Goal: Information Seeking & Learning: Learn about a topic

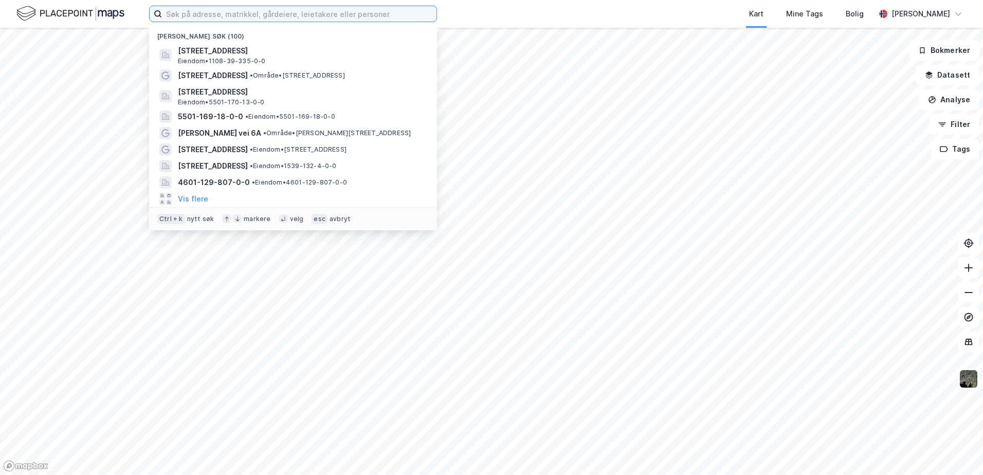
click at [277, 12] on input at bounding box center [299, 13] width 275 height 15
paste input "1124-15/487"
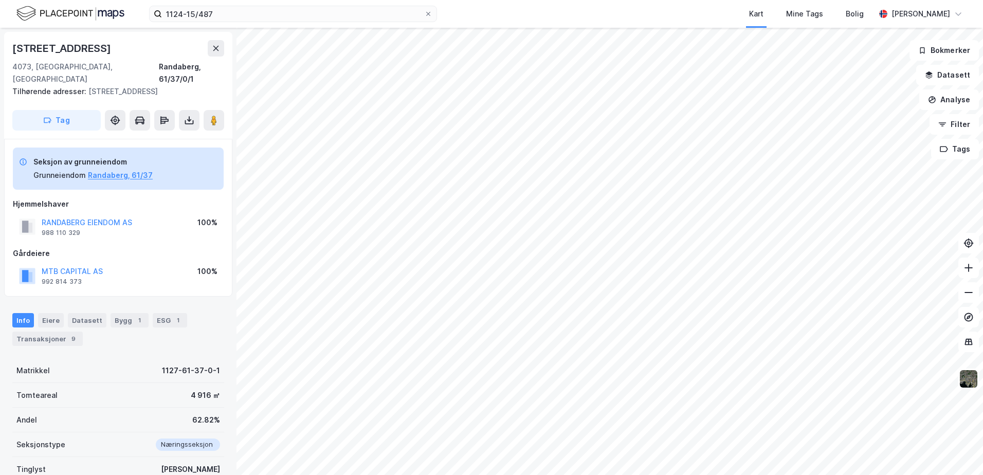
click at [140, 253] on div "Gårdeiere" at bounding box center [118, 253] width 211 height 12
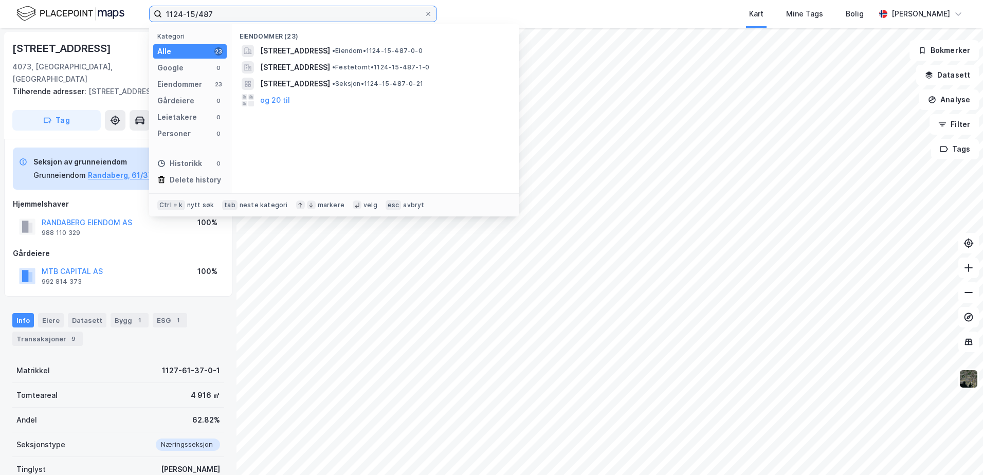
click at [243, 19] on input "1124-15/487" at bounding box center [293, 13] width 262 height 15
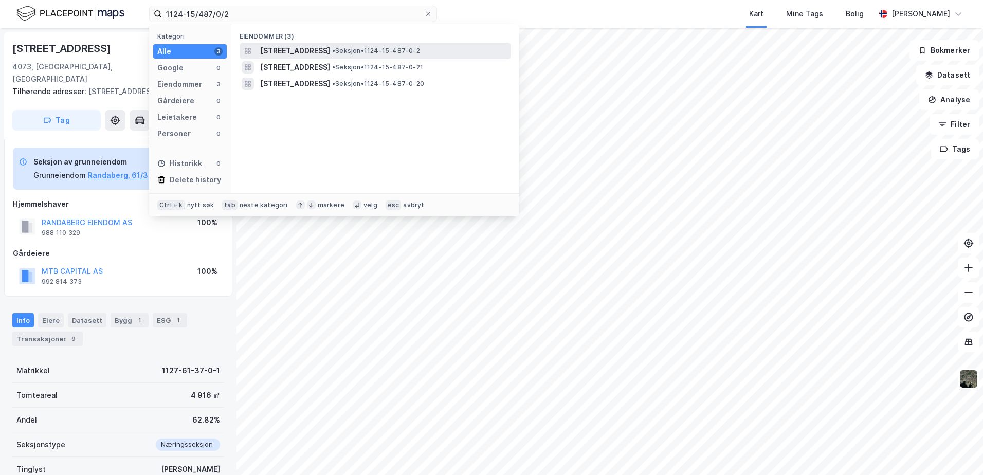
click at [289, 48] on span "[STREET_ADDRESS]" at bounding box center [295, 51] width 70 height 12
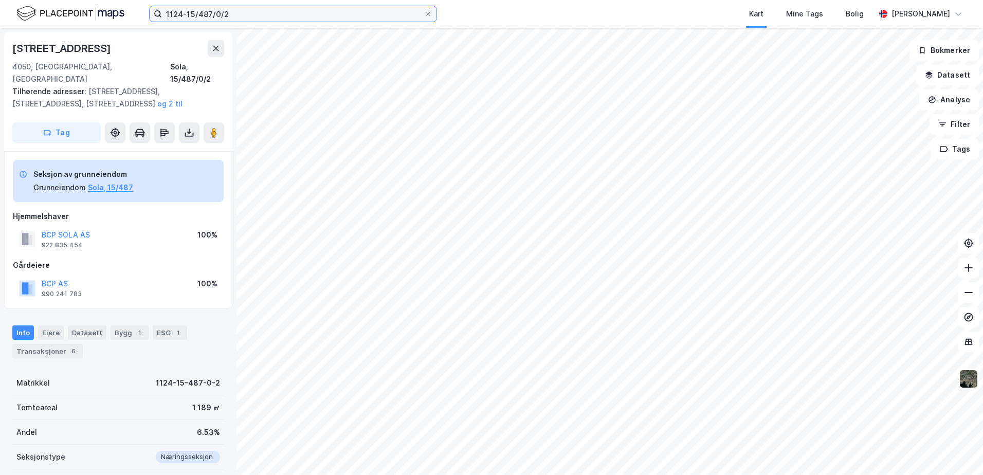
click at [239, 15] on input "1124-15/487/0/2" at bounding box center [293, 13] width 262 height 15
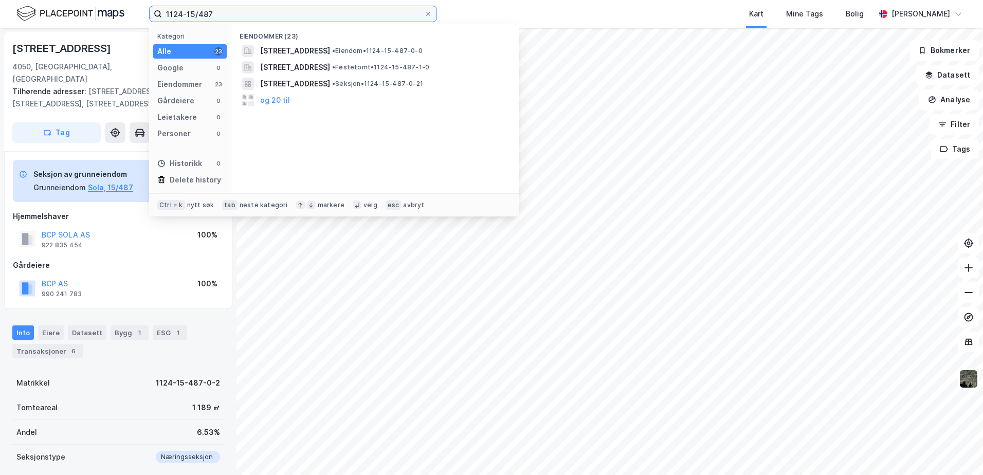
drag, startPoint x: 232, startPoint y: 15, endPoint x: 21, endPoint y: 15, distance: 211.4
click at [21, 15] on div "1124-15/487 Kategori Alle 23 Google 0 Eiendommer 23 Gårdeiere 0 Leietakere 0 Pe…" at bounding box center [491, 14] width 983 height 28
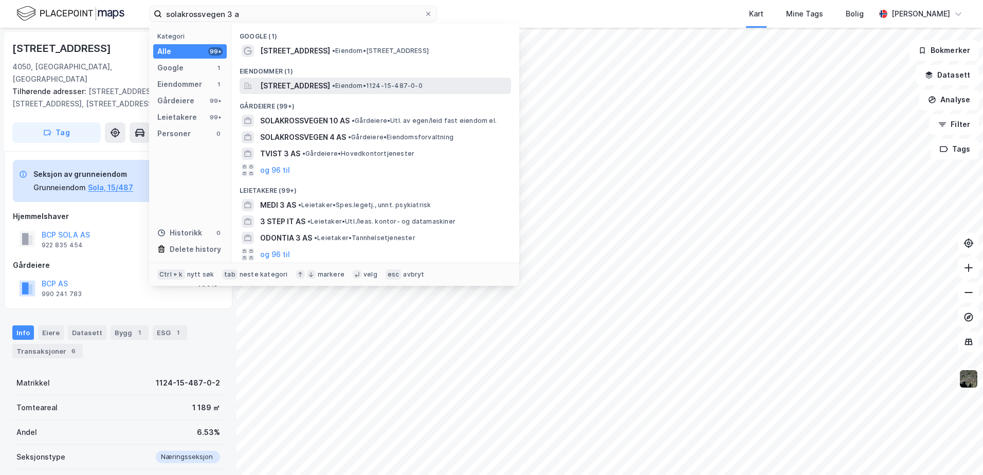
click at [312, 84] on span "[STREET_ADDRESS]" at bounding box center [295, 86] width 70 height 12
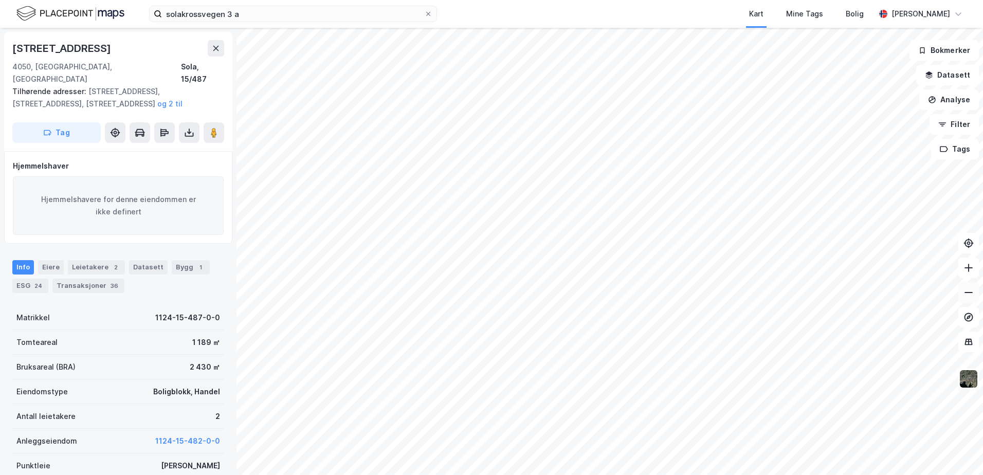
click at [970, 295] on icon at bounding box center [969, 292] width 10 height 10
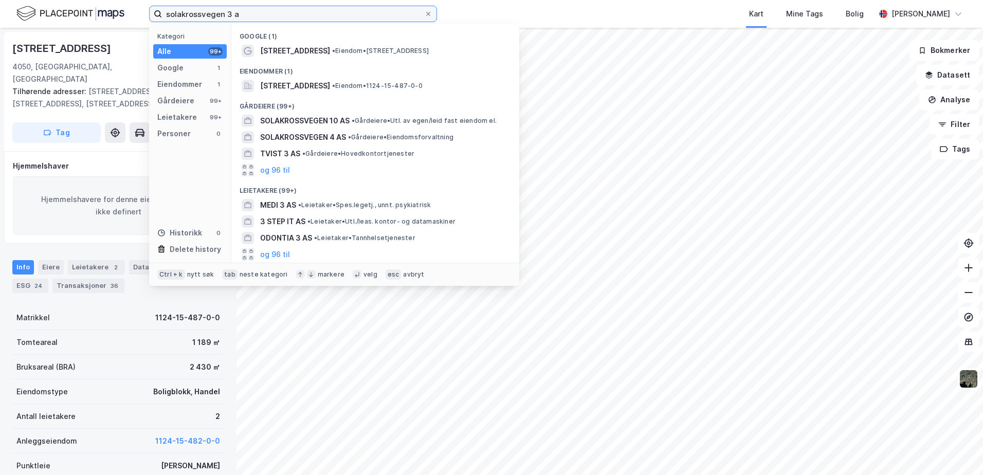
drag, startPoint x: 270, startPoint y: 13, endPoint x: 114, endPoint y: 16, distance: 156.9
click at [114, 16] on div "solakrossvegen 3 a Kategori Alle 99+ Google 1 Eiendommer 1 Gårdeiere 99+ Leieta…" at bounding box center [491, 14] width 983 height 28
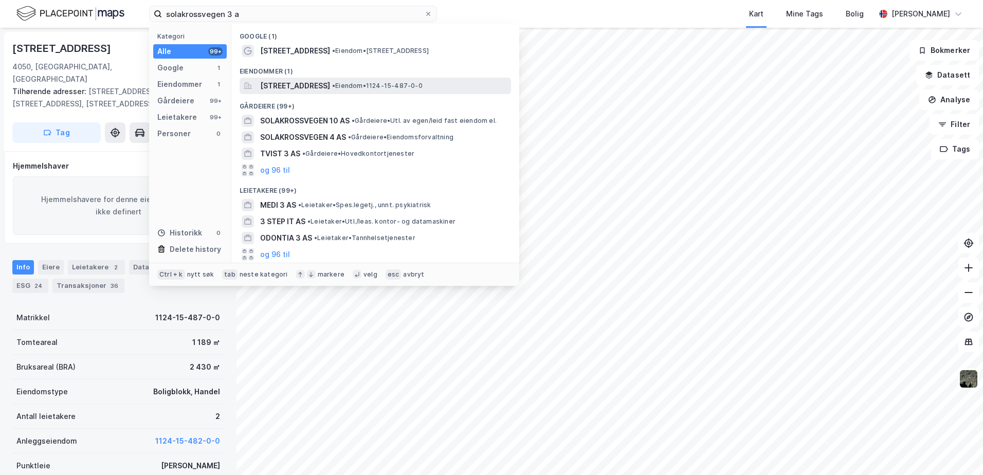
click at [330, 82] on span "[STREET_ADDRESS]" at bounding box center [295, 86] width 70 height 12
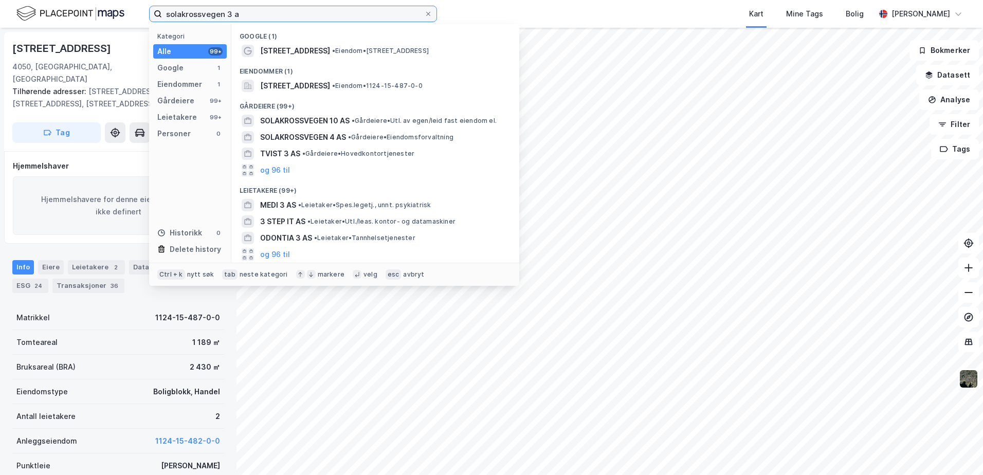
drag, startPoint x: 279, startPoint y: 14, endPoint x: -193, endPoint y: 14, distance: 471.6
click at [0, 14] on html "solakrossvegen 3 a Kategori Alle 99+ Google 1 Eiendommer 1 Gårdeiere 99+ Leieta…" at bounding box center [491, 237] width 983 height 475
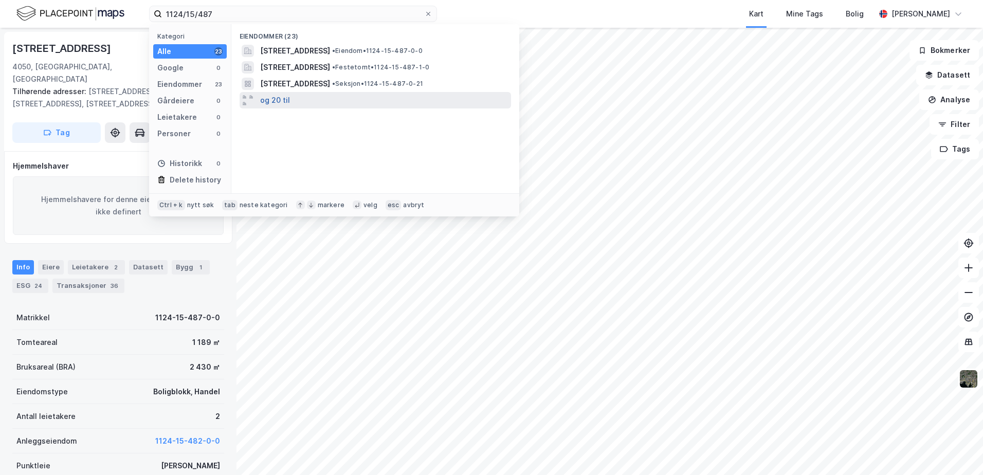
click at [275, 99] on button "og 20 til" at bounding box center [275, 100] width 30 height 12
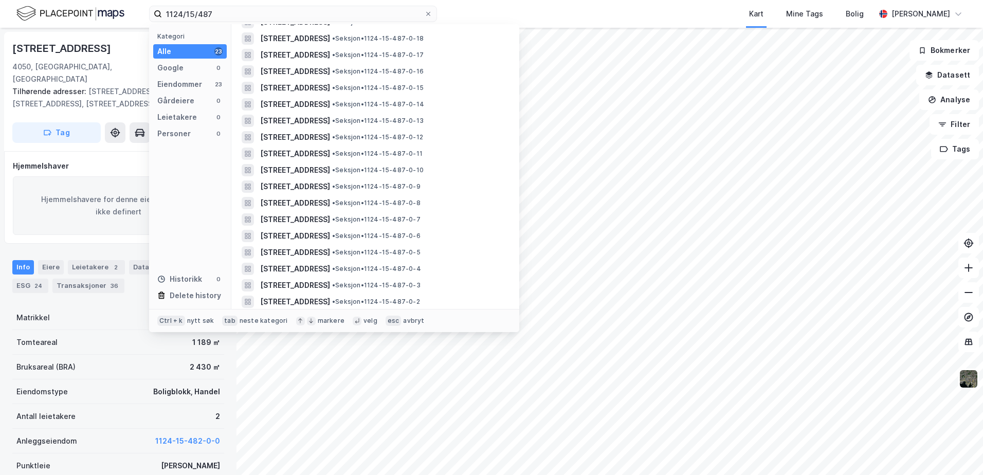
scroll to position [112, 0]
click at [486, 273] on div "[STREET_ADDRESS] • Seksjon • 1124-15-487-0-3" at bounding box center [384, 268] width 249 height 12
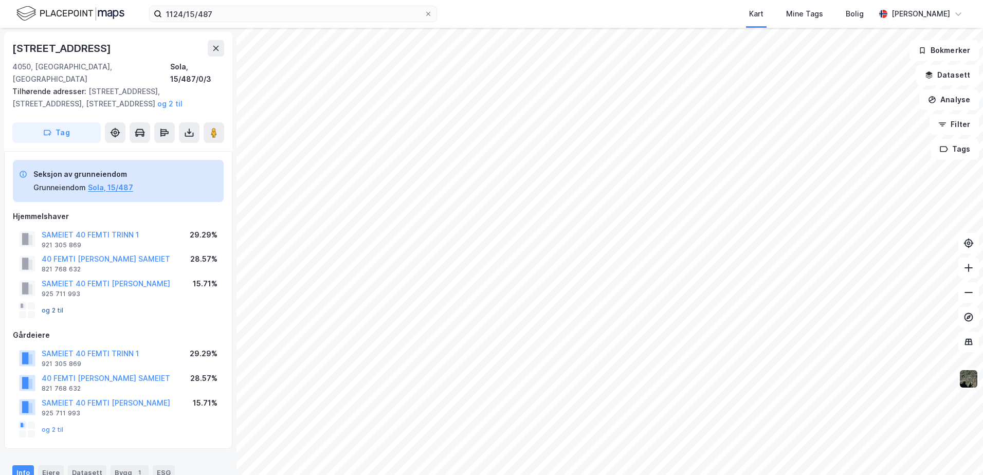
click at [0, 0] on button "og 2 til" at bounding box center [0, 0] width 0 height 0
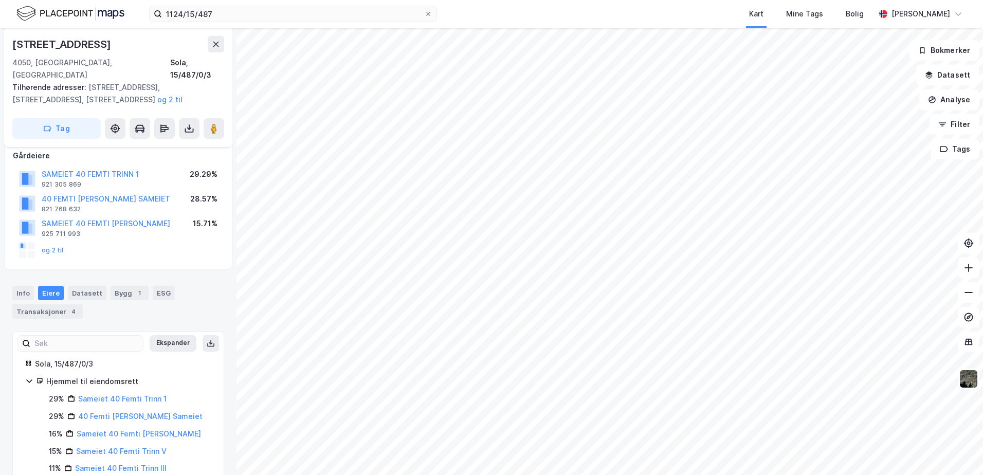
scroll to position [192, 0]
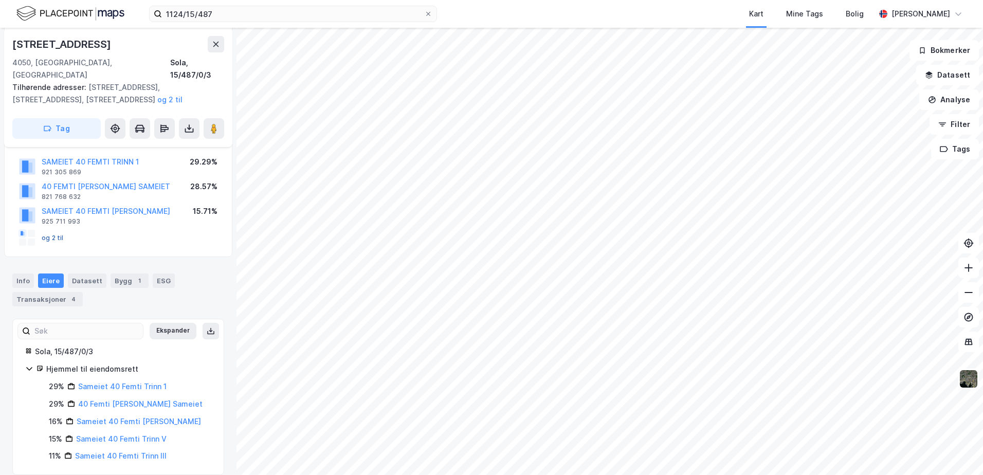
click at [0, 0] on button "og 2 til" at bounding box center [0, 0] width 0 height 0
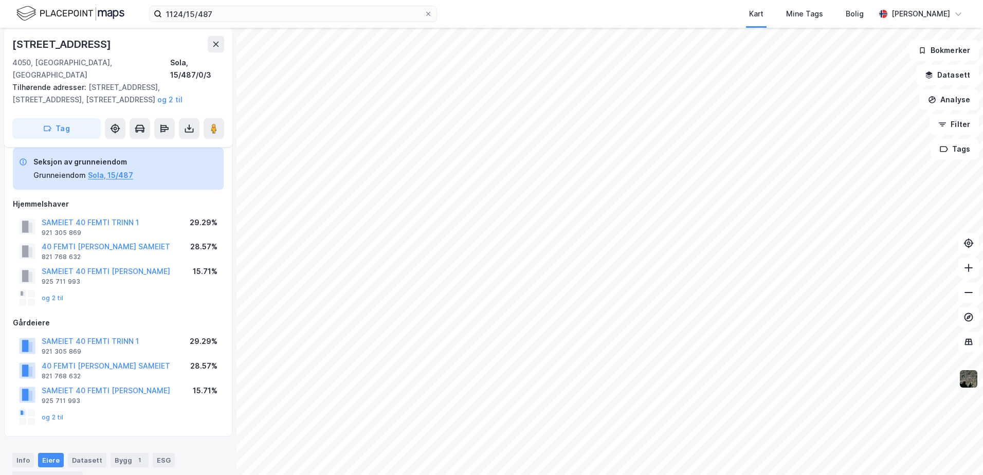
scroll to position [5, 0]
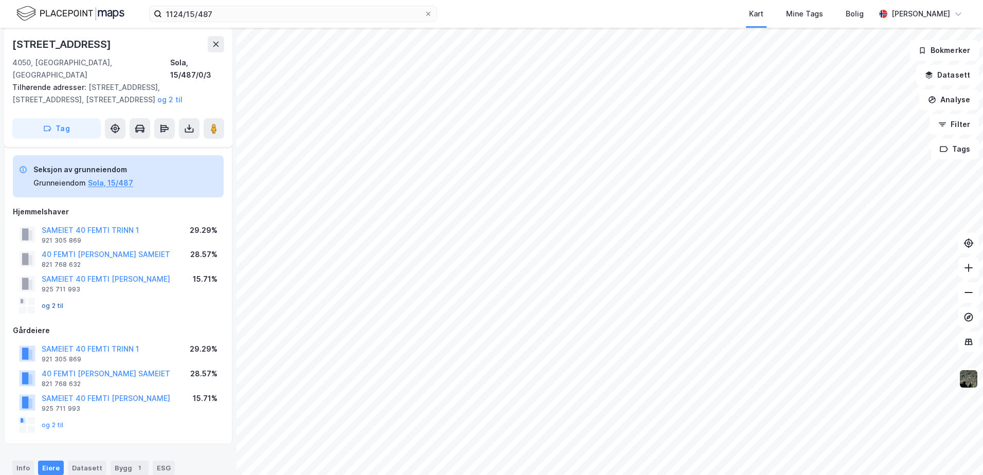
click at [0, 0] on button "og 2 til" at bounding box center [0, 0] width 0 height 0
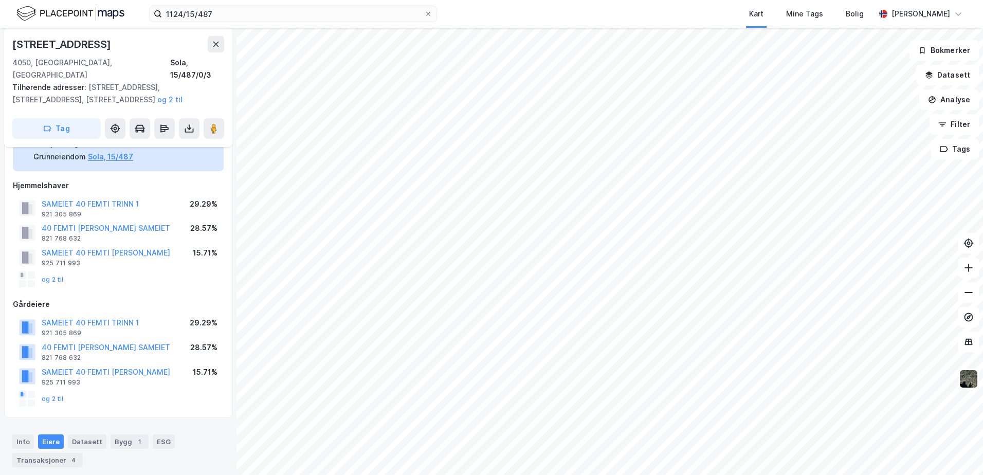
scroll to position [0, 0]
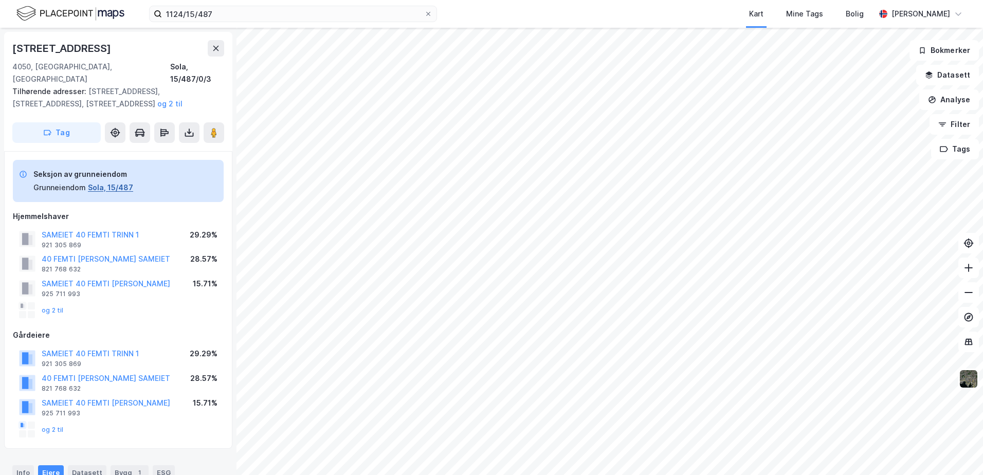
click at [105, 182] on button "Sola, 15/487" at bounding box center [110, 188] width 45 height 12
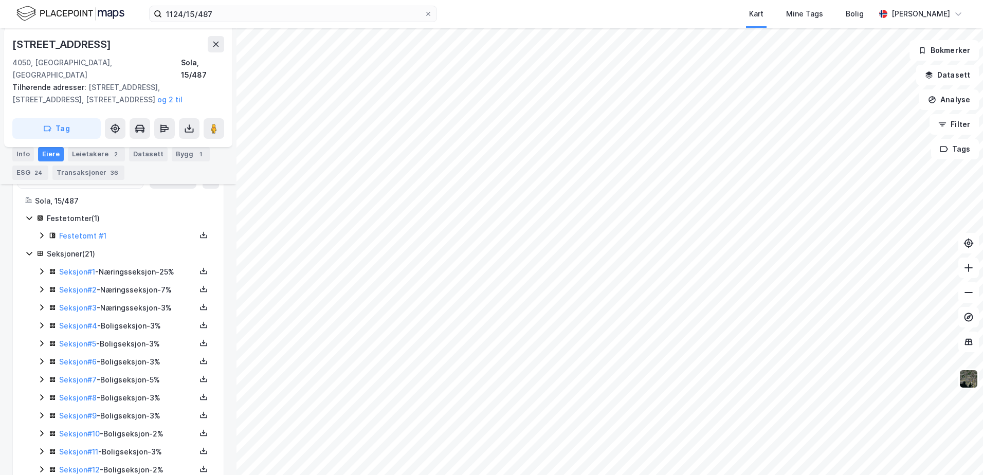
scroll to position [190, 0]
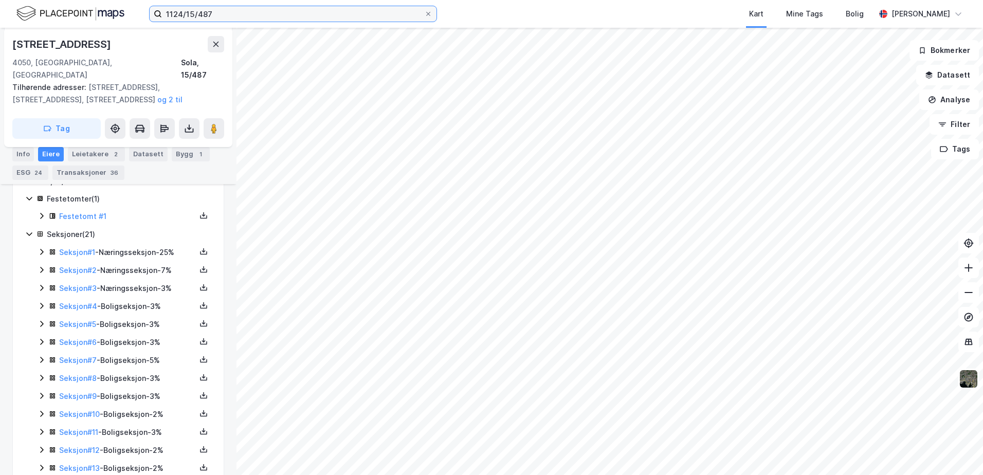
click at [228, 12] on input "1124/15/487" at bounding box center [293, 13] width 262 height 15
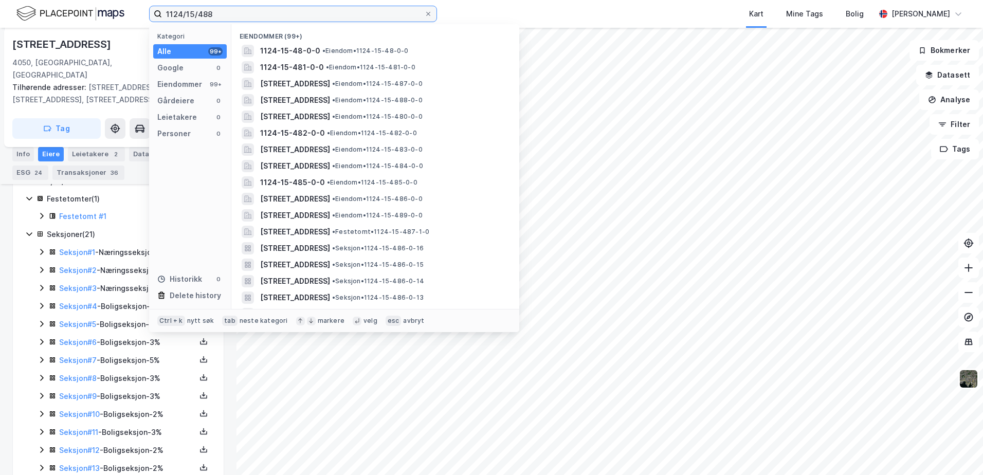
type input "1124/15/488"
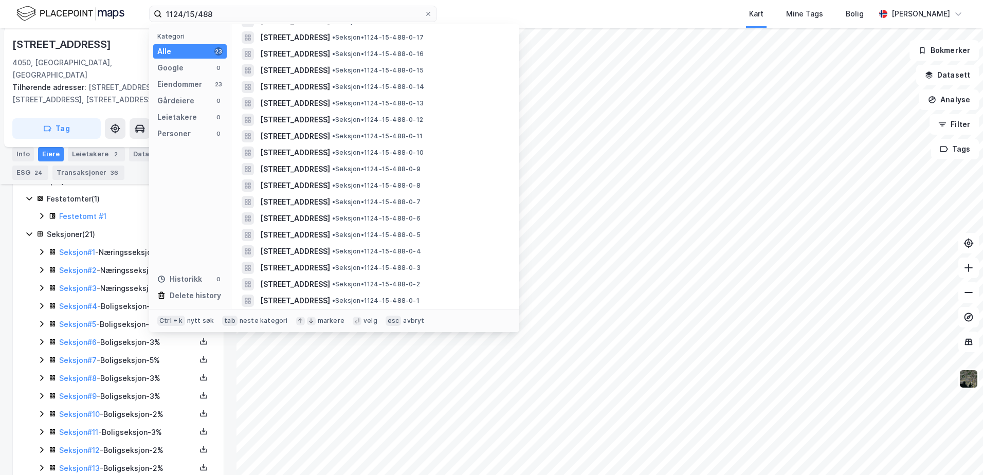
click at [117, 210] on div "Festetomt #1" at bounding box center [127, 216] width 137 height 12
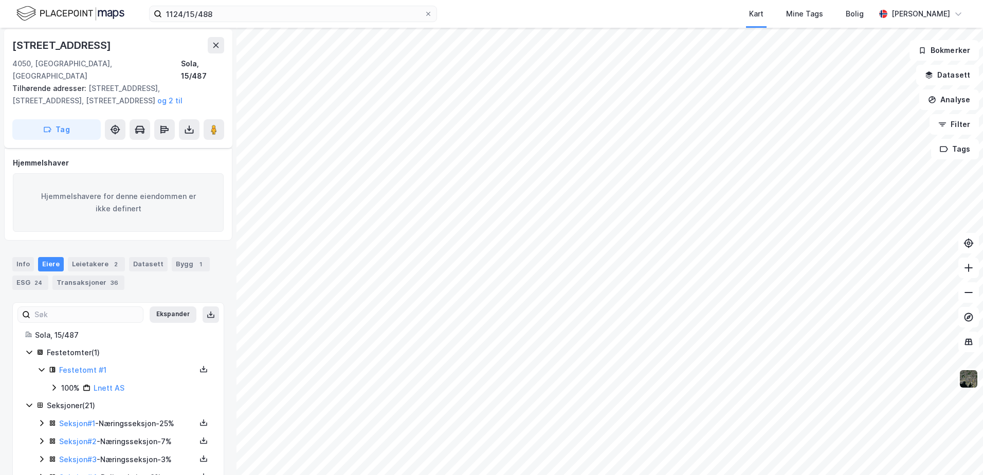
scroll to position [44, 0]
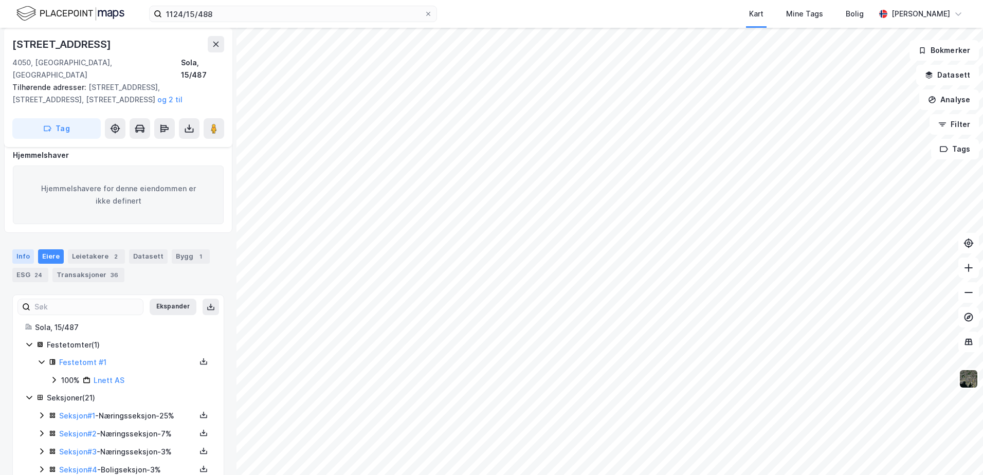
click at [26, 249] on div "Info" at bounding box center [23, 256] width 22 height 14
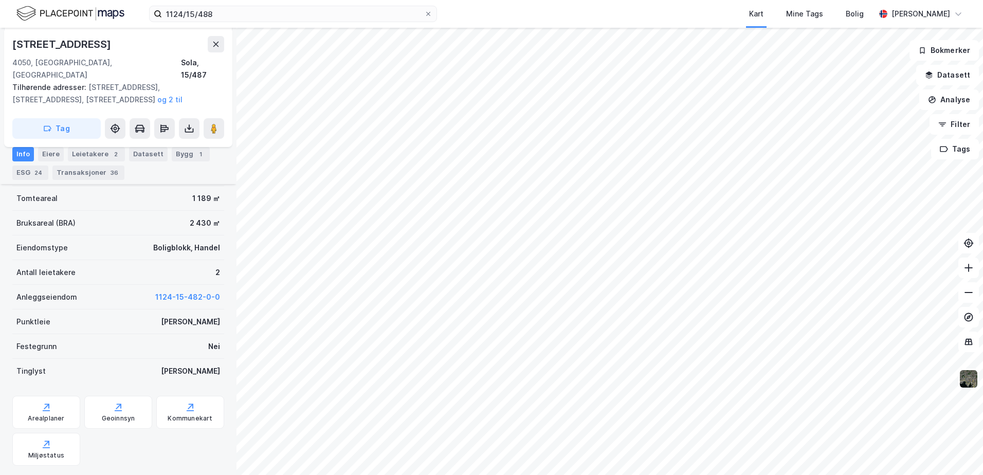
scroll to position [230, 0]
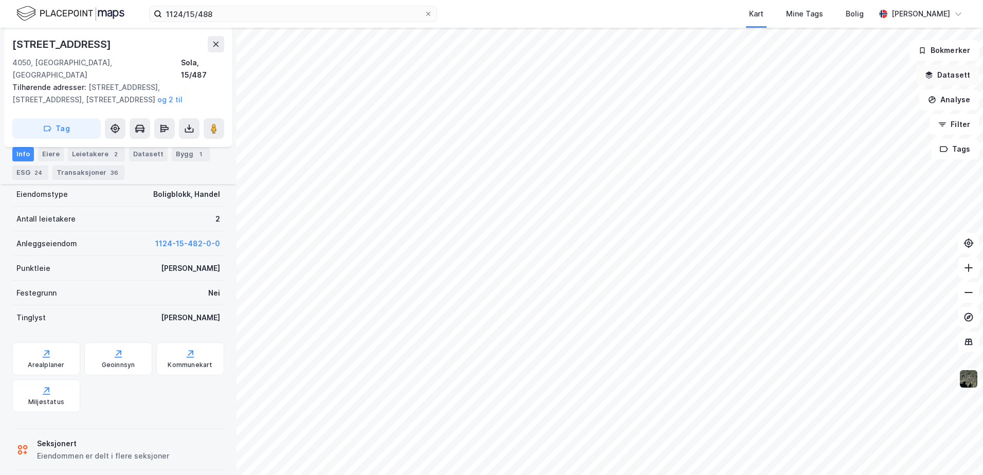
click at [929, 68] on button "Datasett" at bounding box center [947, 75] width 63 height 21
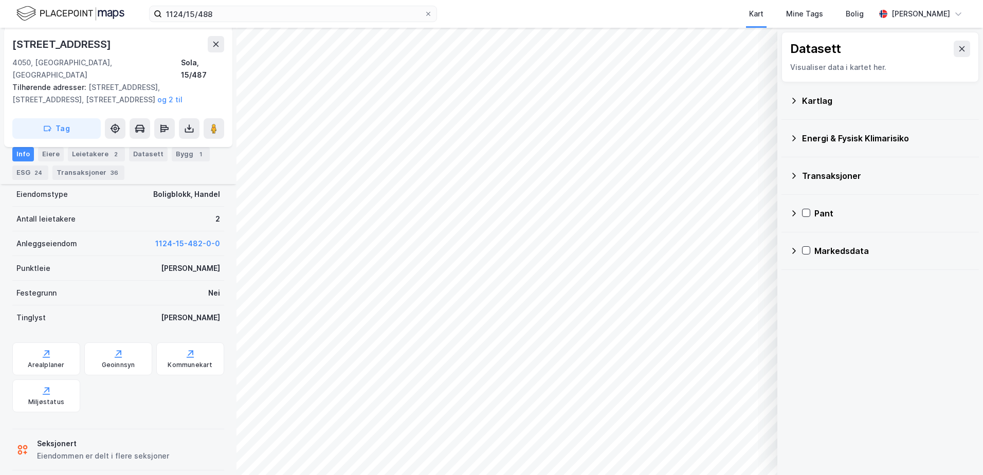
click at [795, 98] on icon at bounding box center [794, 101] width 8 height 8
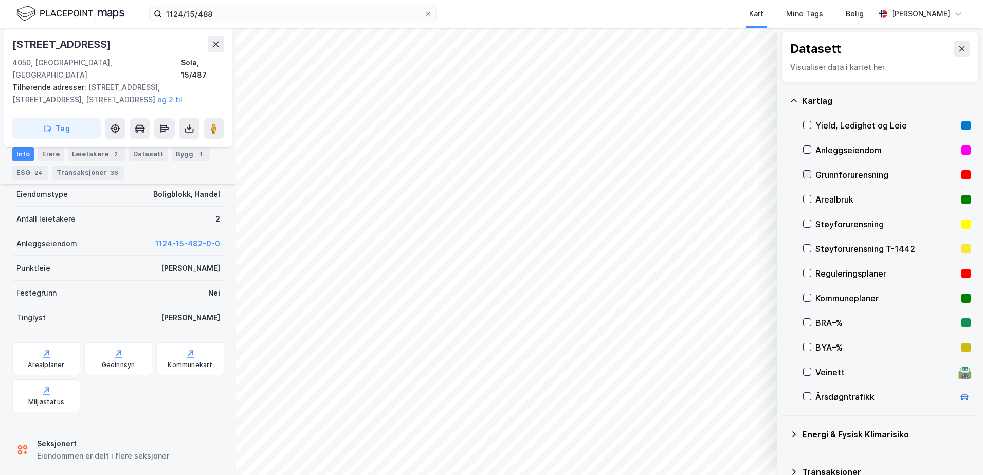
click at [809, 171] on icon at bounding box center [807, 174] width 7 height 7
click at [796, 101] on icon at bounding box center [794, 100] width 6 height 3
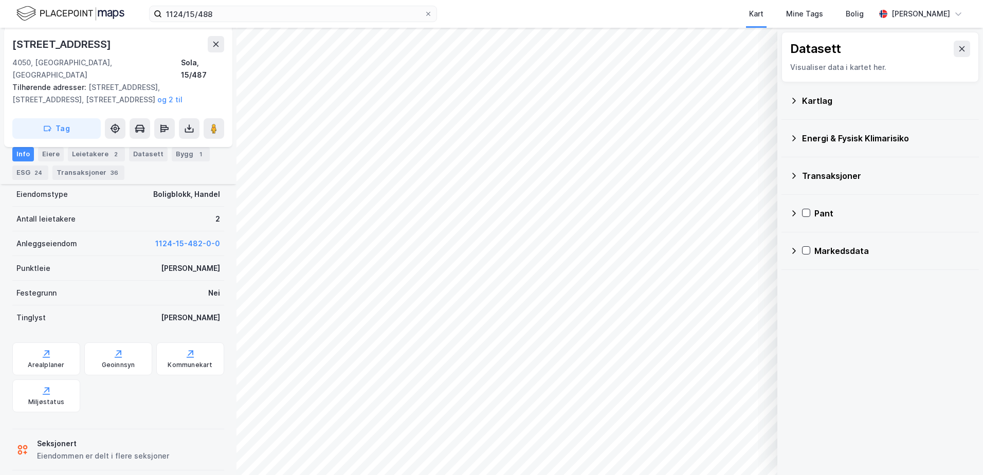
click at [795, 173] on icon at bounding box center [794, 176] width 8 height 8
click at [795, 140] on icon at bounding box center [794, 138] width 8 height 8
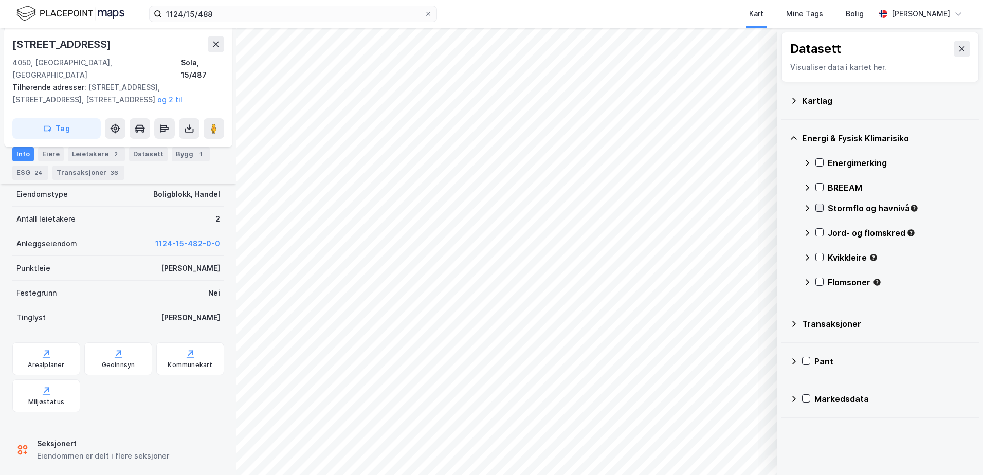
click at [817, 210] on icon at bounding box center [819, 207] width 7 height 7
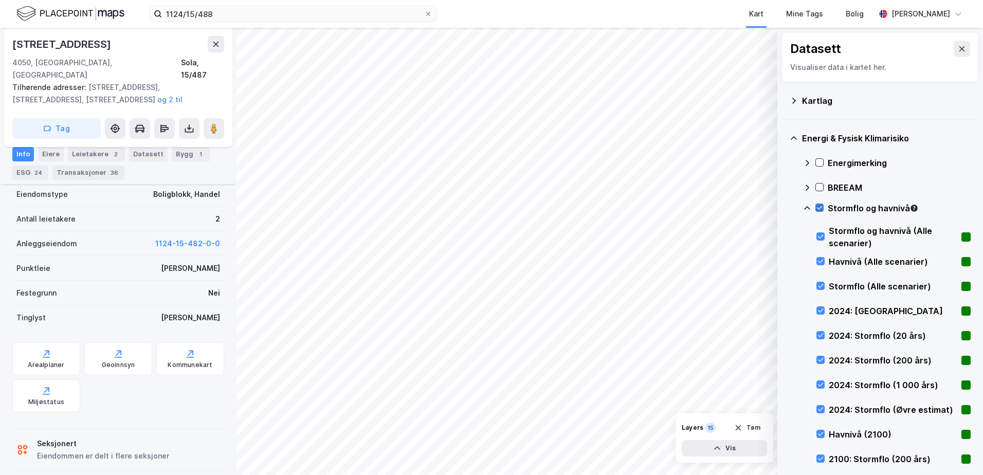
click at [817, 210] on icon at bounding box center [819, 207] width 7 height 7
click at [807, 209] on icon at bounding box center [807, 208] width 8 height 8
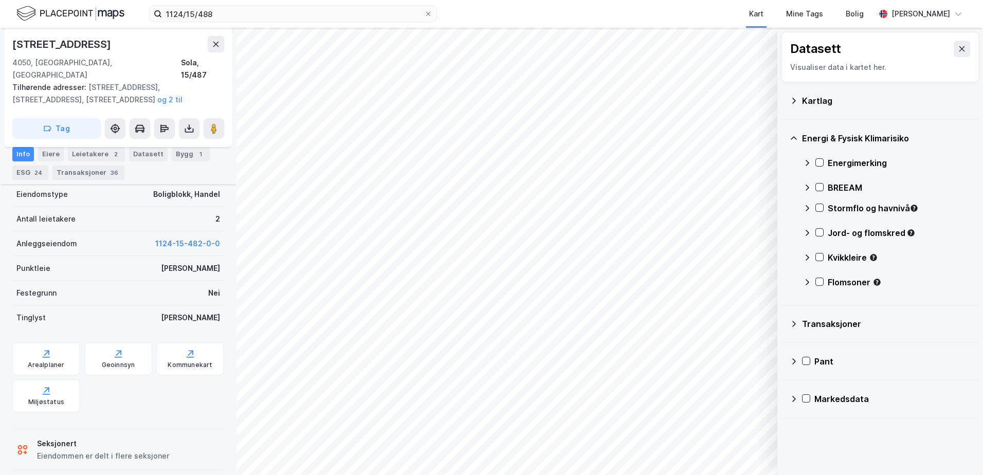
click at [821, 228] on div "Jord- og flomskred" at bounding box center [887, 237] width 168 height 25
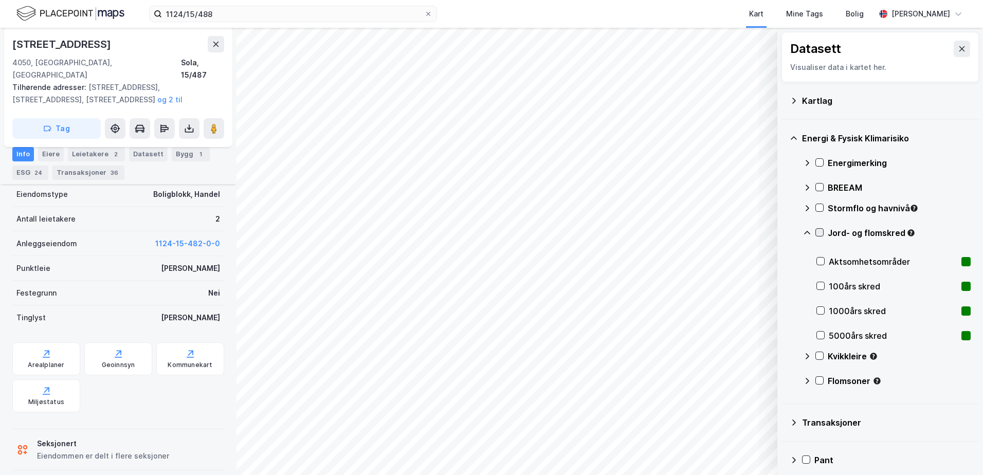
click at [821, 232] on icon at bounding box center [819, 232] width 7 height 7
click at [809, 232] on icon at bounding box center [807, 233] width 8 height 8
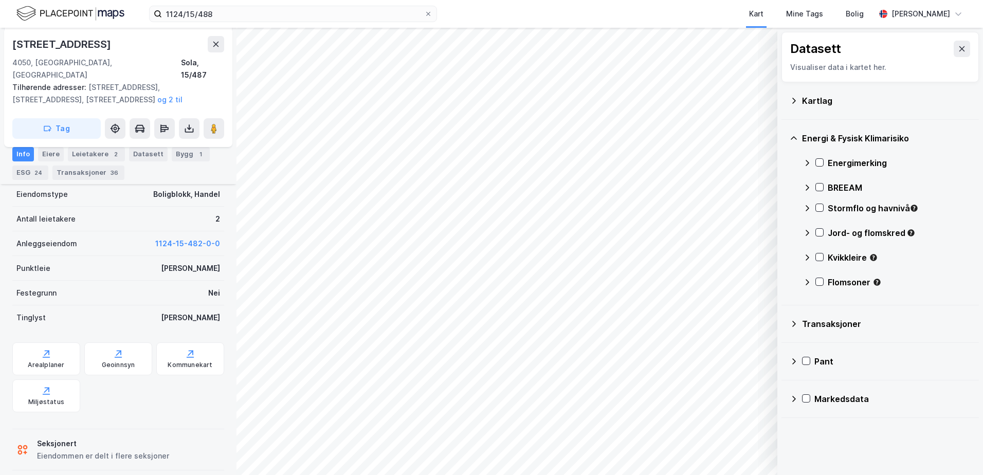
click at [809, 233] on icon at bounding box center [807, 233] width 8 height 8
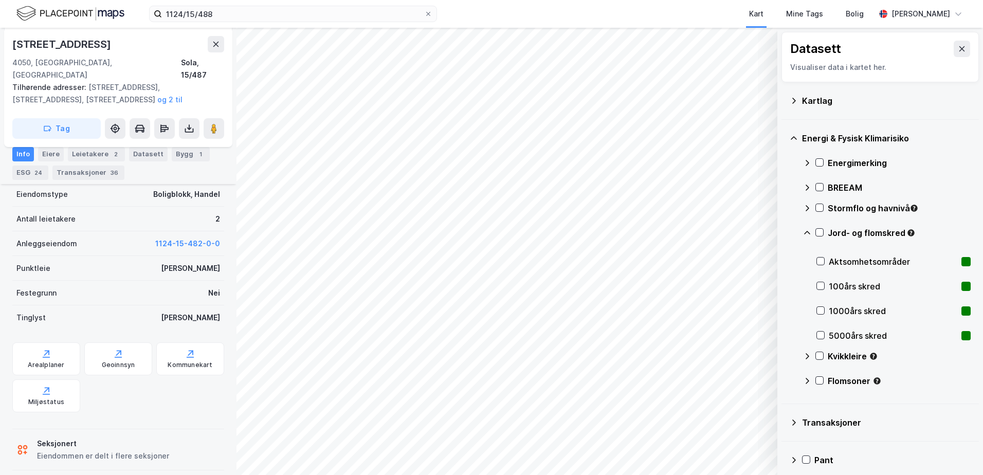
click at [805, 233] on icon at bounding box center [807, 233] width 8 height 8
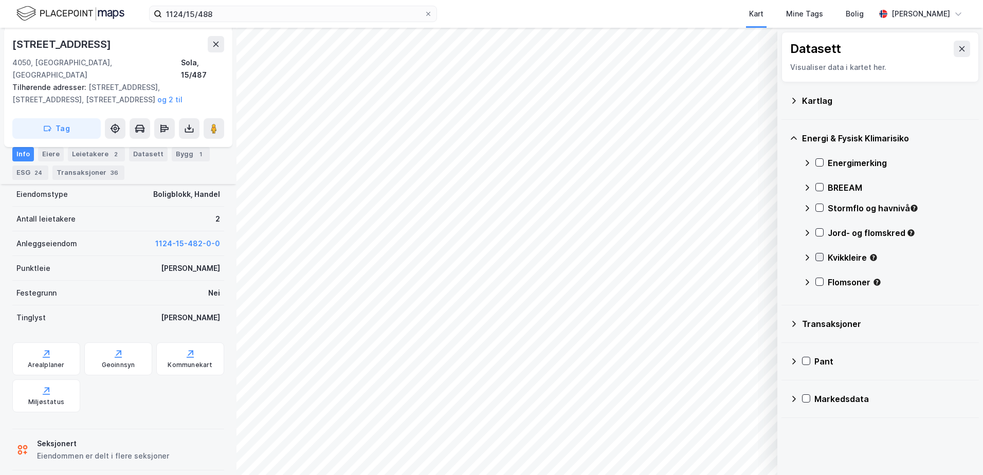
click at [820, 258] on icon at bounding box center [820, 258] width 6 height 4
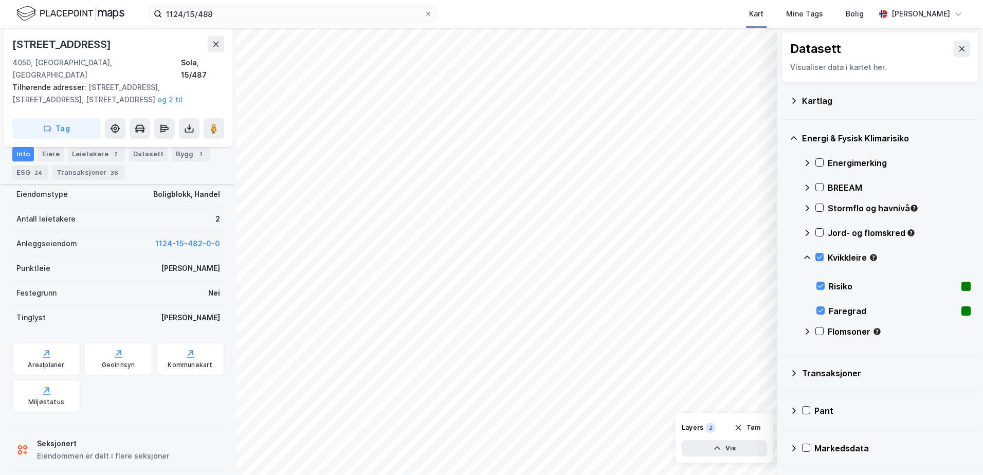
click at [807, 258] on icon at bounding box center [807, 258] width 8 height 8
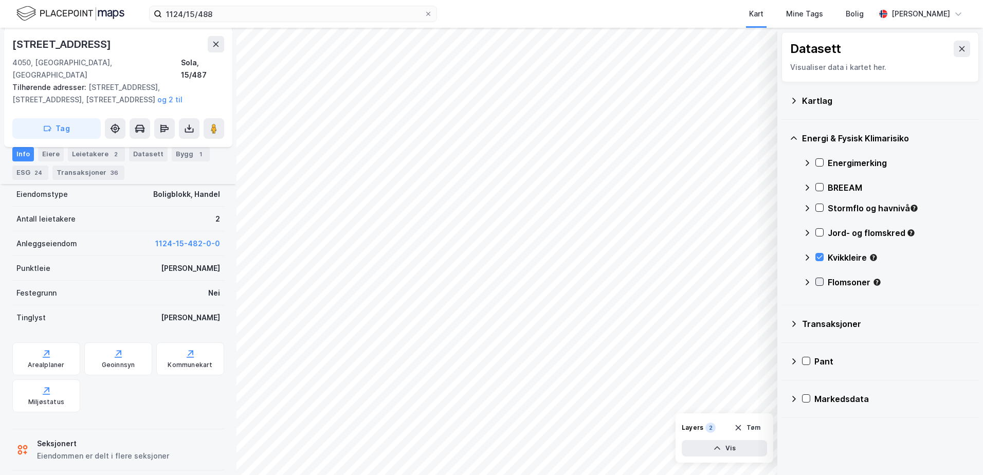
click at [818, 278] on icon at bounding box center [819, 281] width 7 height 7
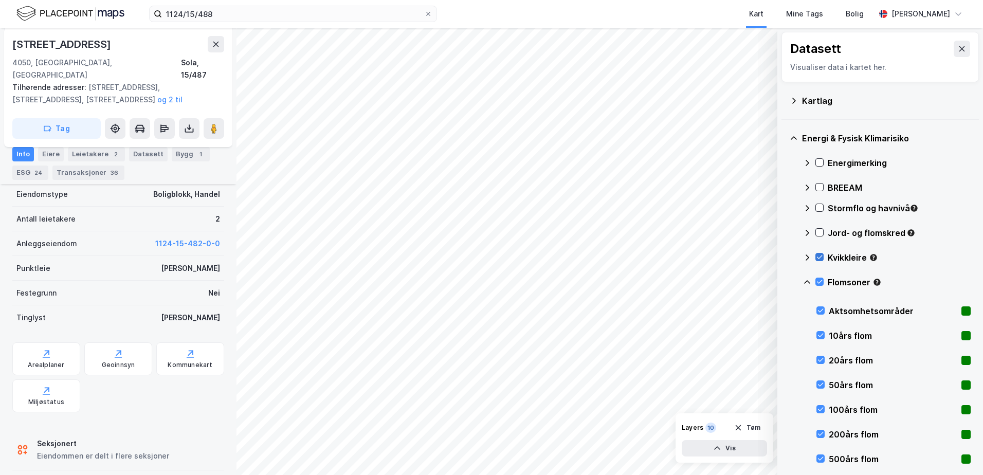
click at [818, 255] on icon at bounding box center [819, 257] width 7 height 7
click at [818, 278] on div at bounding box center [820, 282] width 8 height 8
click at [809, 279] on icon at bounding box center [807, 282] width 8 height 8
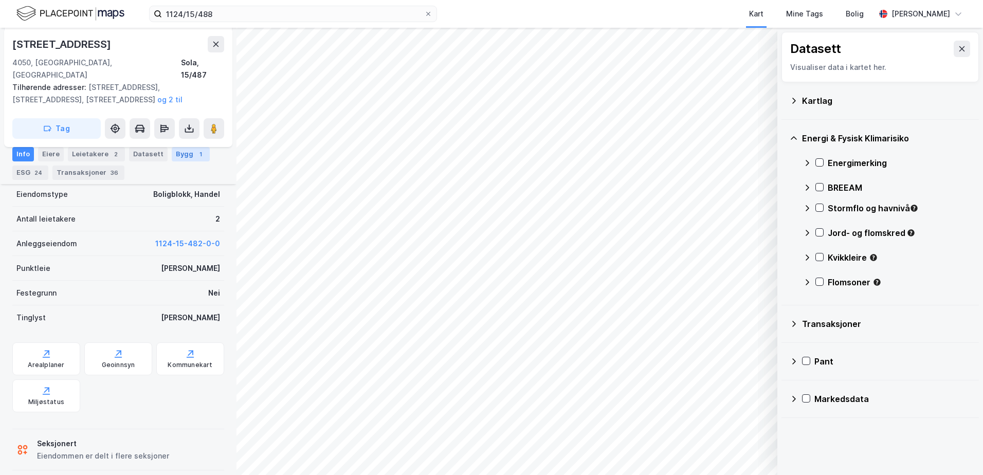
click at [174, 154] on div "Bygg 1" at bounding box center [191, 154] width 38 height 14
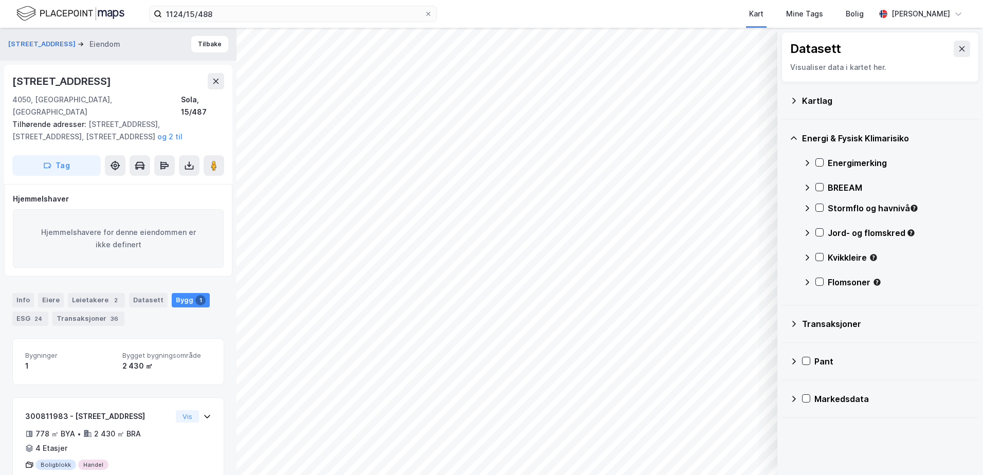
scroll to position [25, 0]
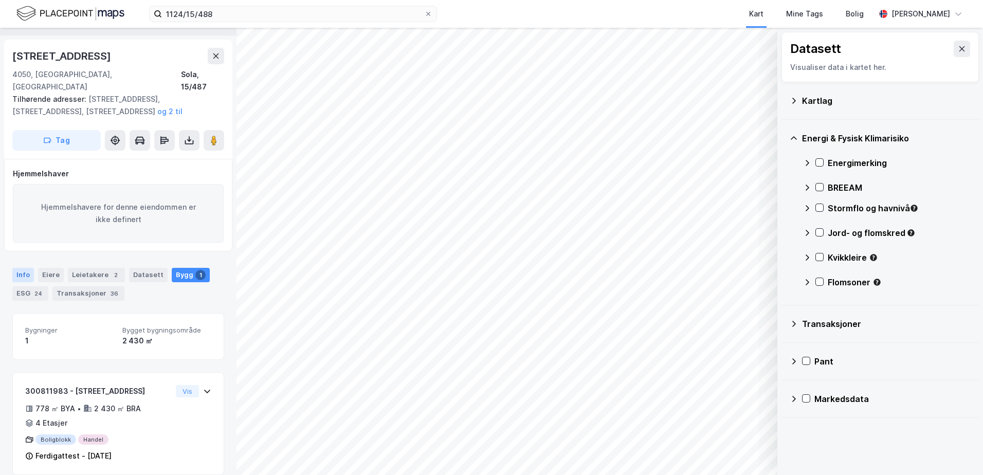
click at [21, 268] on div "Info" at bounding box center [23, 275] width 22 height 14
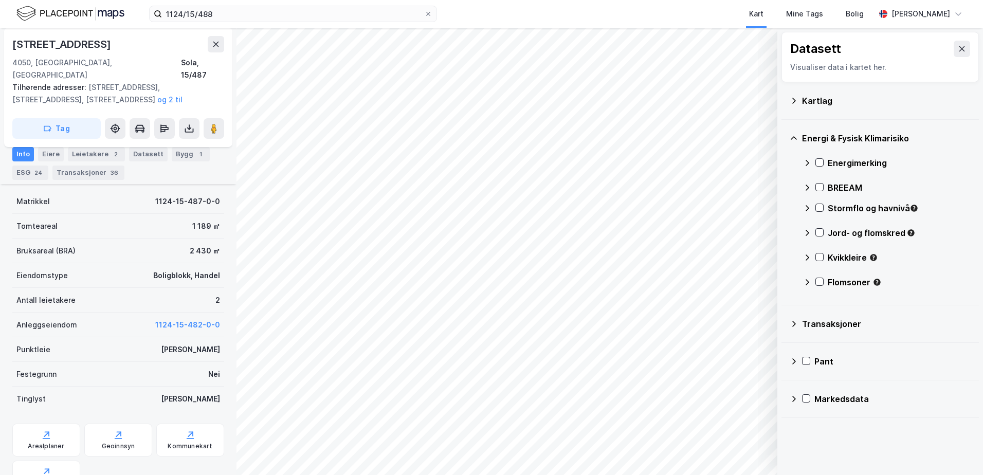
scroll to position [230, 0]
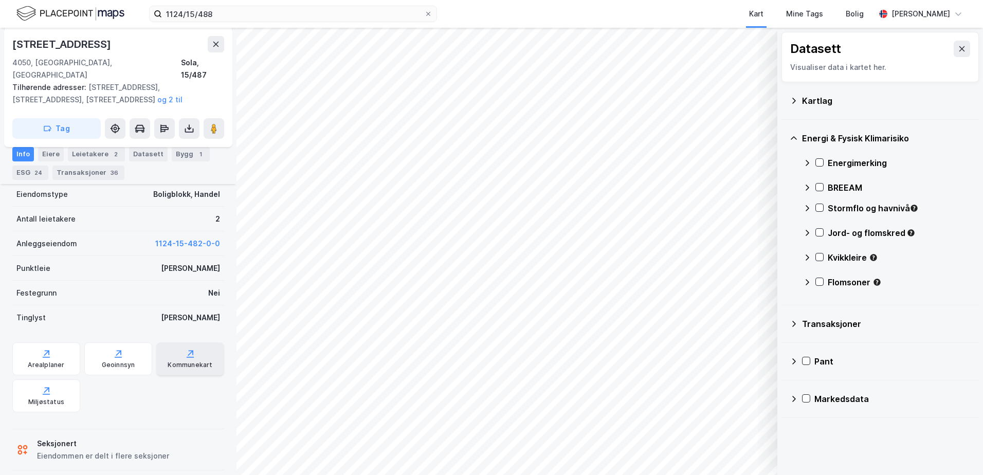
click at [187, 357] on icon at bounding box center [190, 357] width 7 height 1
